Goal: Information Seeking & Learning: Learn about a topic

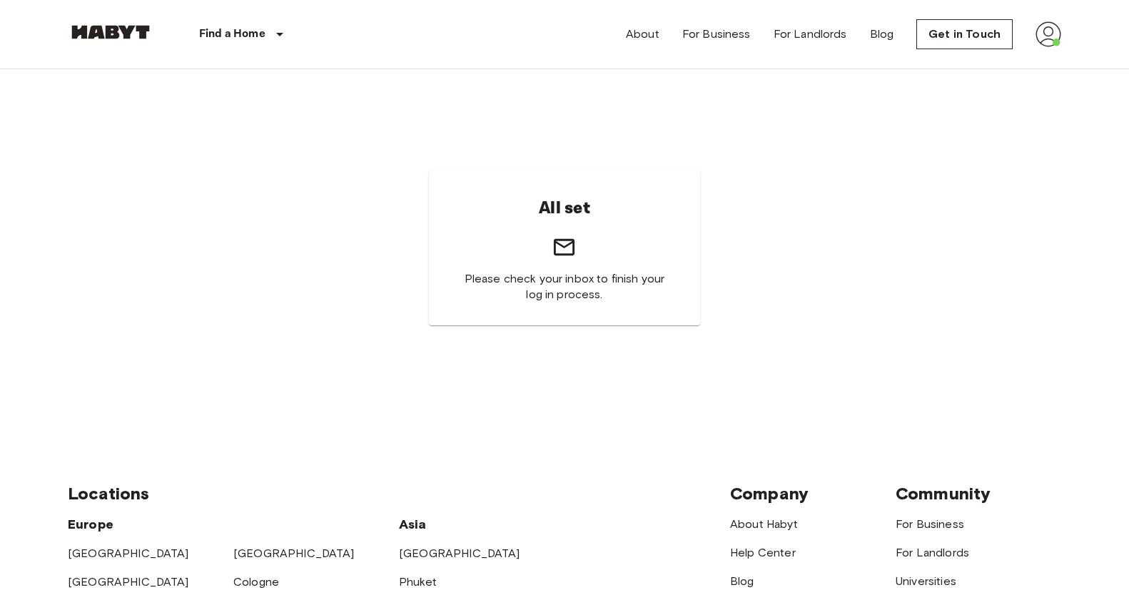
click at [137, 56] on div "Find a Home [GEOGRAPHIC_DATA] [GEOGRAPHIC_DATA] [GEOGRAPHIC_DATA] [GEOGRAPHIC_D…" at bounding box center [201, 34] width 266 height 69
click at [127, 29] on img at bounding box center [111, 32] width 86 height 14
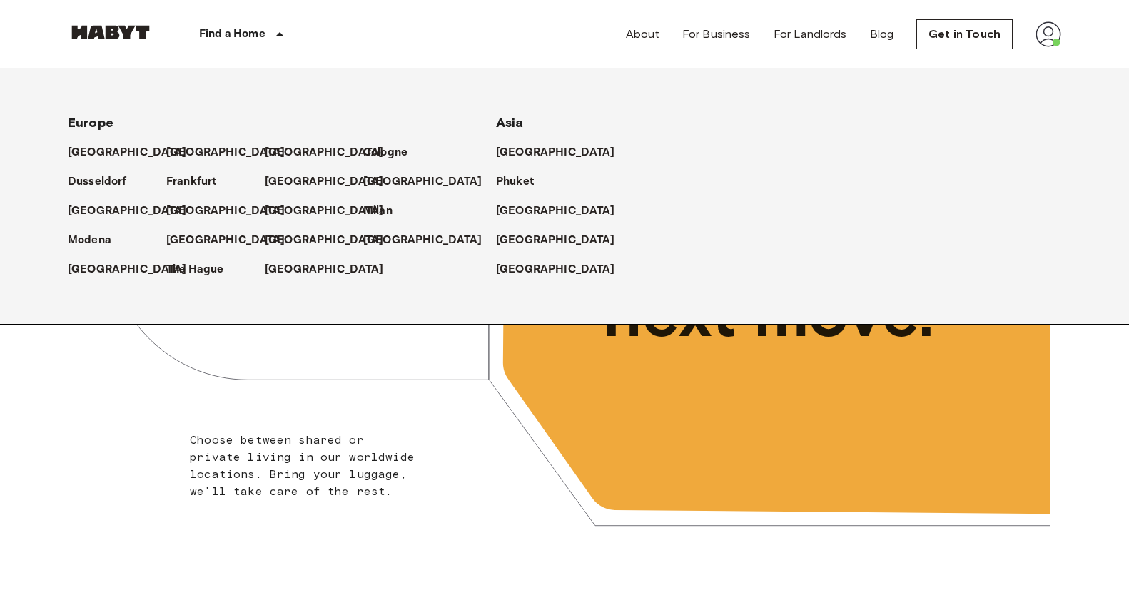
click at [84, 141] on div "[GEOGRAPHIC_DATA]" at bounding box center [117, 146] width 98 height 29
click at [101, 168] on div "Dusseldorf" at bounding box center [117, 175] width 98 height 29
click at [86, 145] on p "[GEOGRAPHIC_DATA]" at bounding box center [130, 152] width 119 height 17
click at [93, 154] on p "[GEOGRAPHIC_DATA]" at bounding box center [130, 152] width 119 height 17
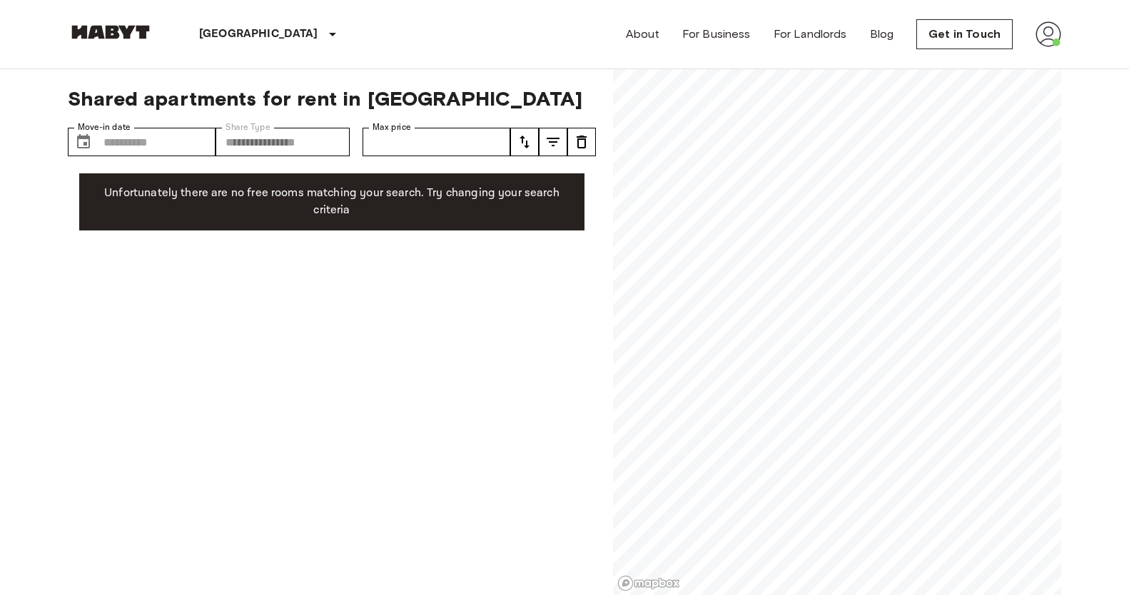
click at [103, 27] on img at bounding box center [111, 32] width 86 height 14
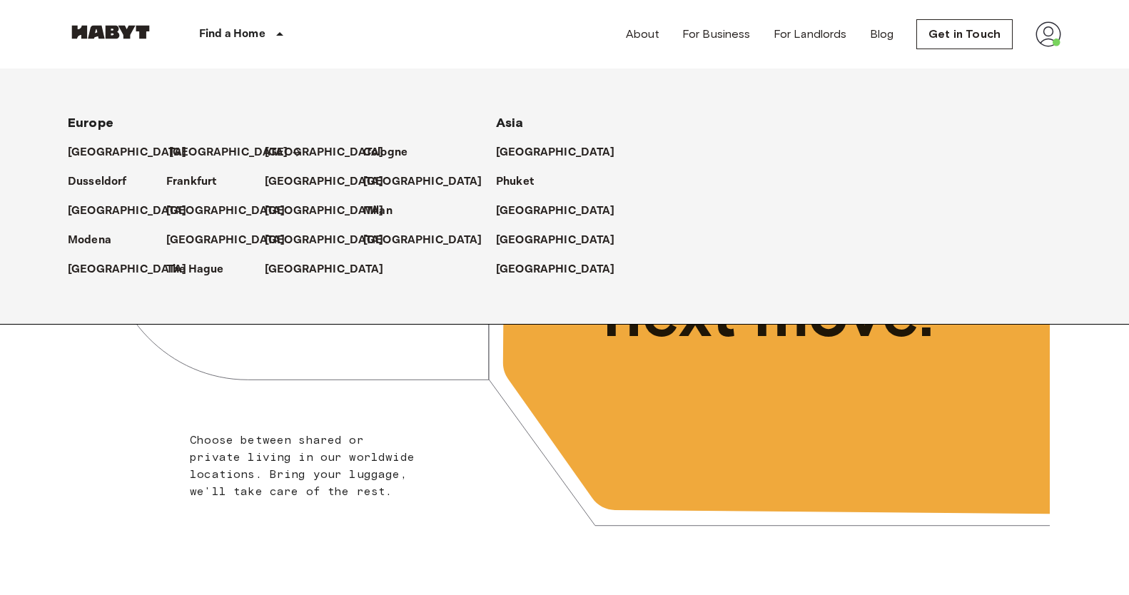
click at [176, 148] on p "[GEOGRAPHIC_DATA]" at bounding box center [228, 152] width 119 height 17
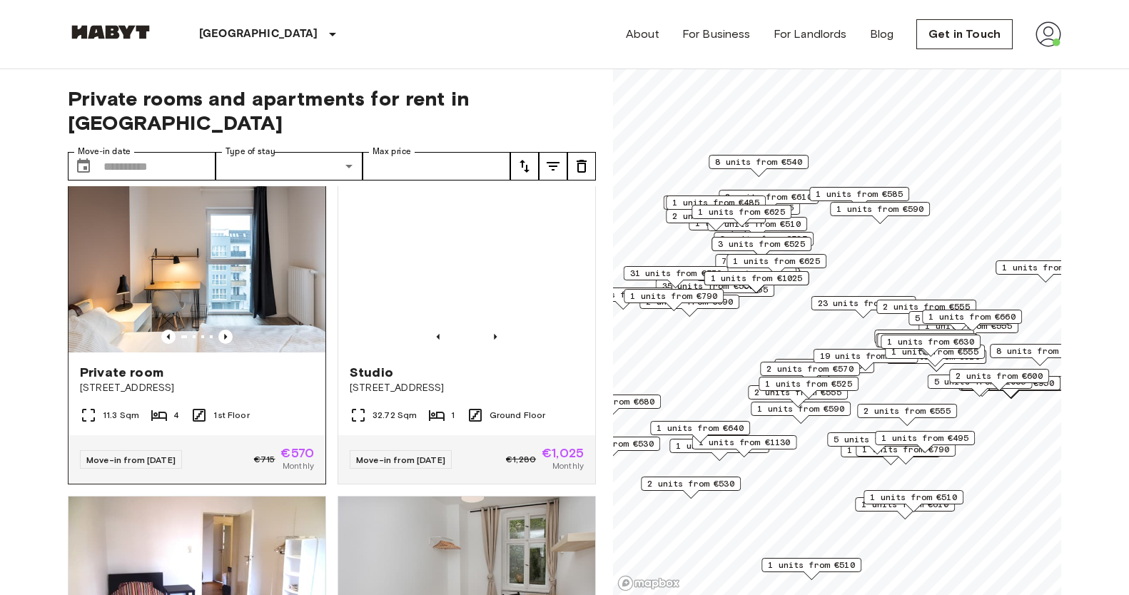
scroll to position [19, 0]
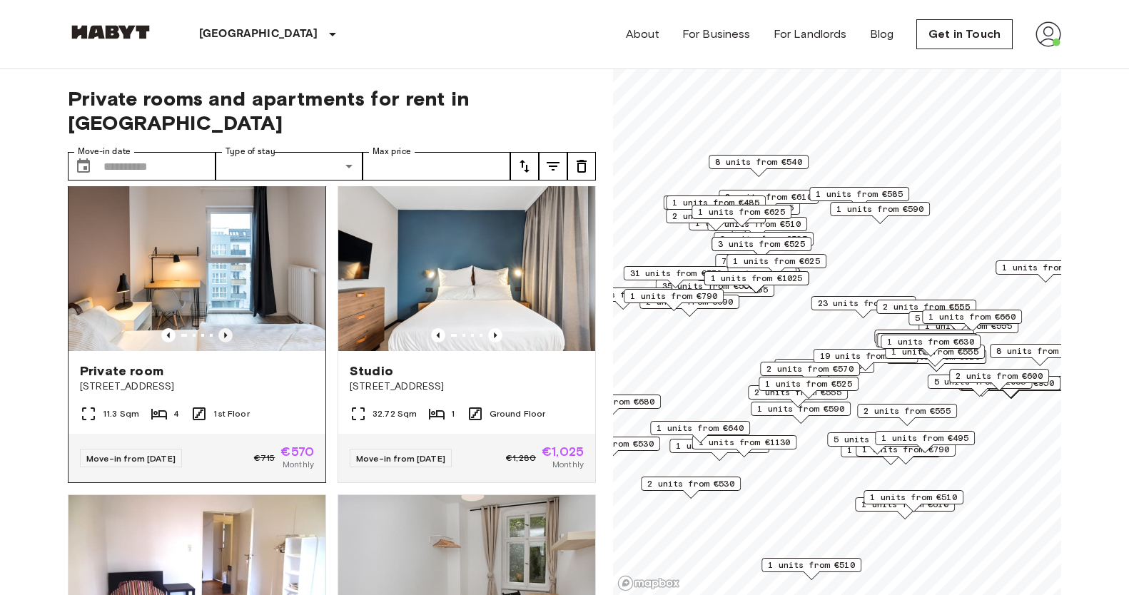
click at [226, 328] on icon "Previous image" at bounding box center [225, 335] width 14 height 14
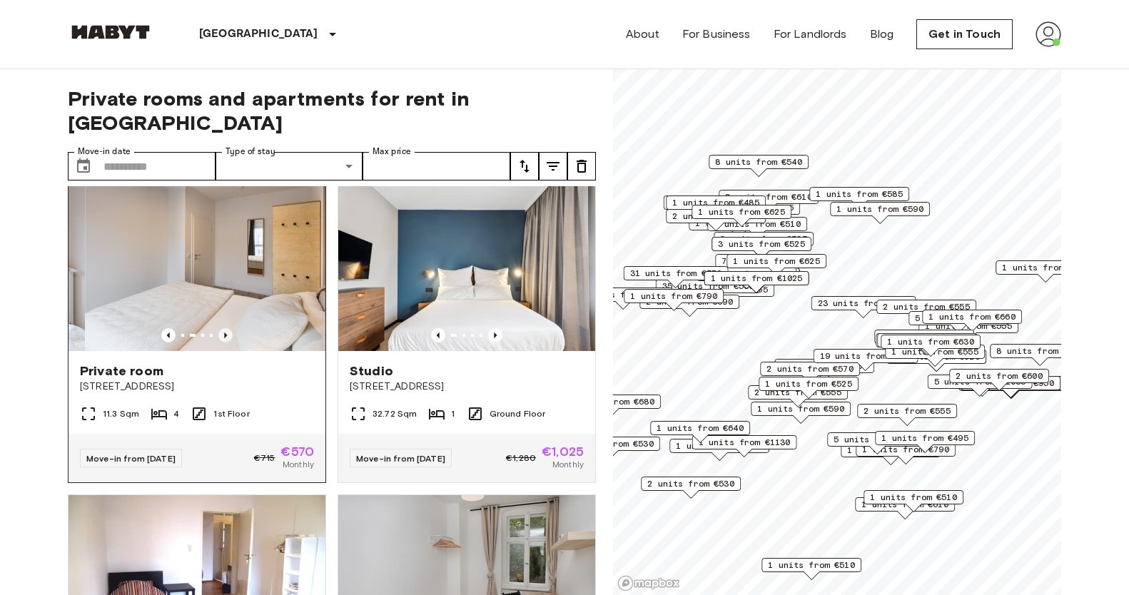
click at [226, 328] on icon "Previous image" at bounding box center [225, 335] width 14 height 14
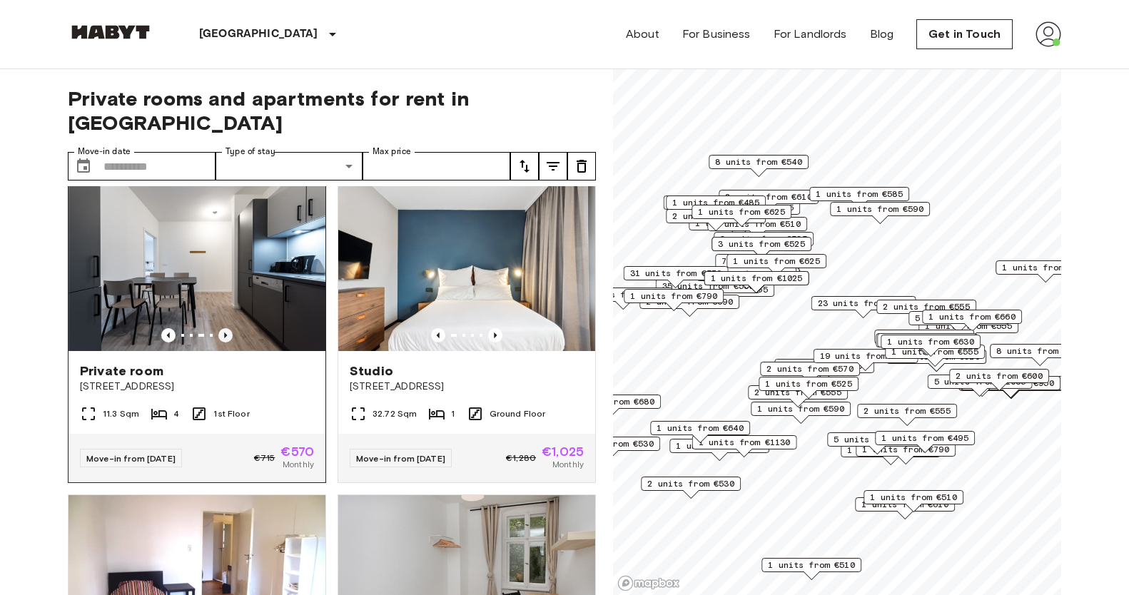
click at [226, 328] on icon "Previous image" at bounding box center [225, 335] width 14 height 14
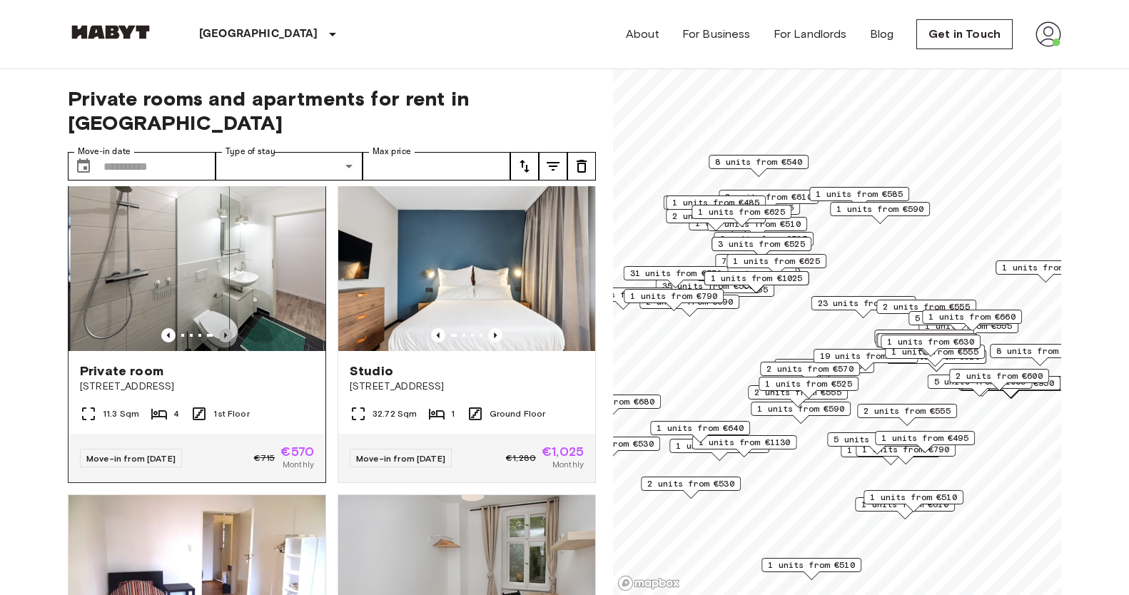
click at [226, 328] on icon "Previous image" at bounding box center [225, 335] width 14 height 14
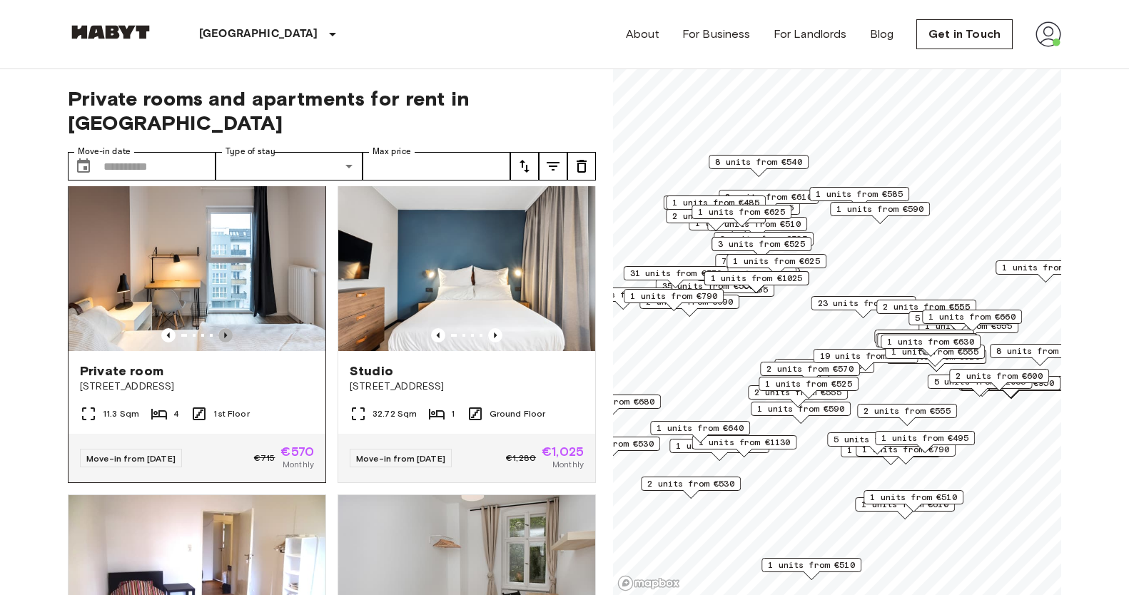
click at [226, 328] on icon "Previous image" at bounding box center [225, 335] width 14 height 14
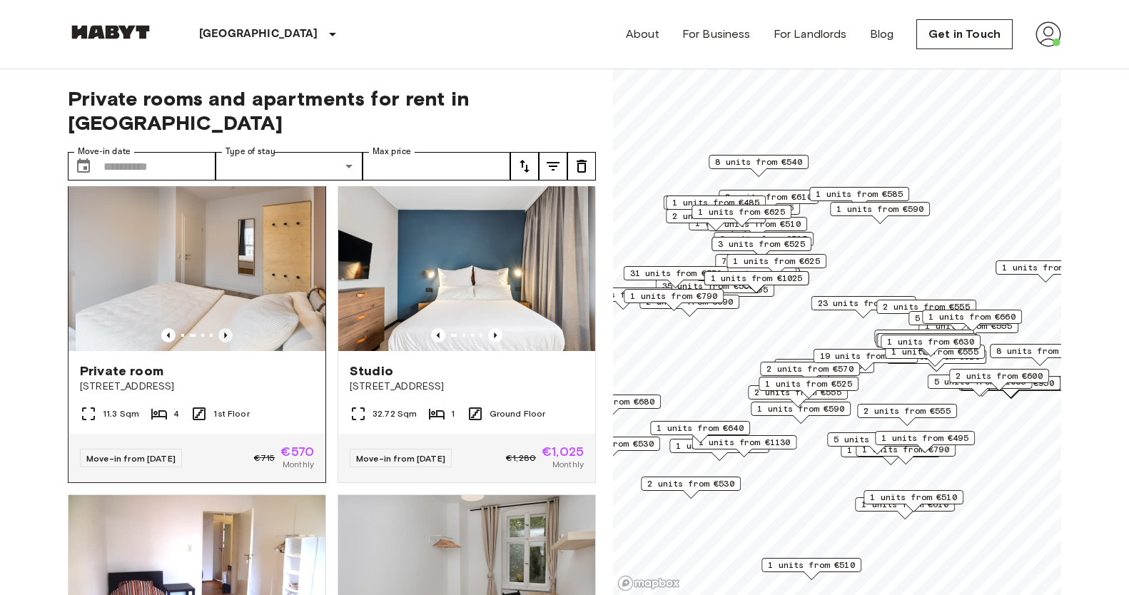
click at [226, 328] on icon "Previous image" at bounding box center [225, 335] width 14 height 14
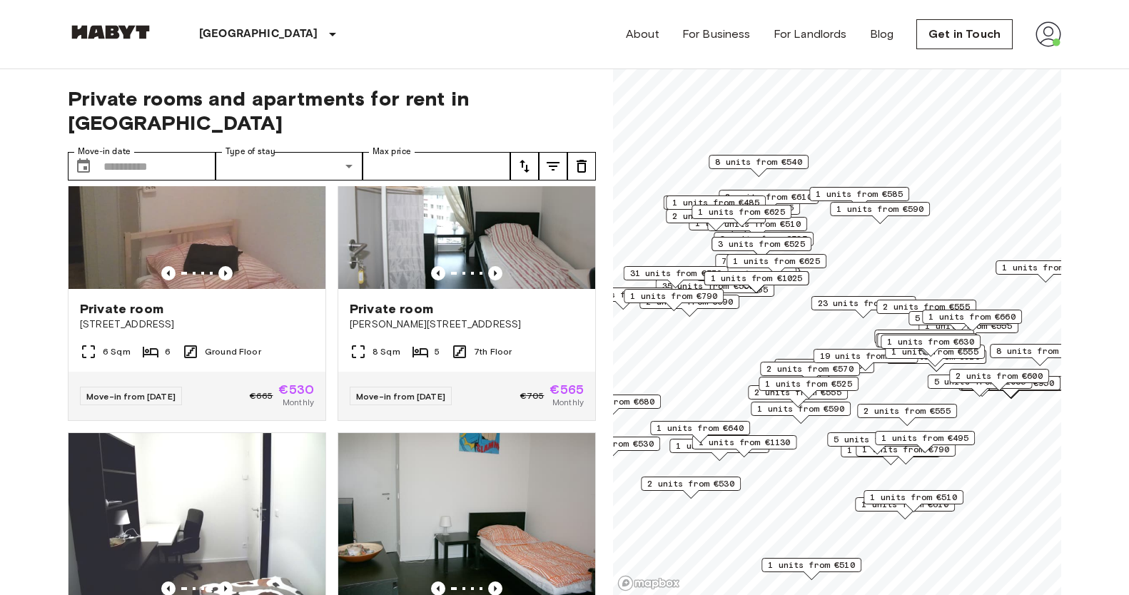
scroll to position [1980, 0]
